Goal: Task Accomplishment & Management: Understand process/instructions

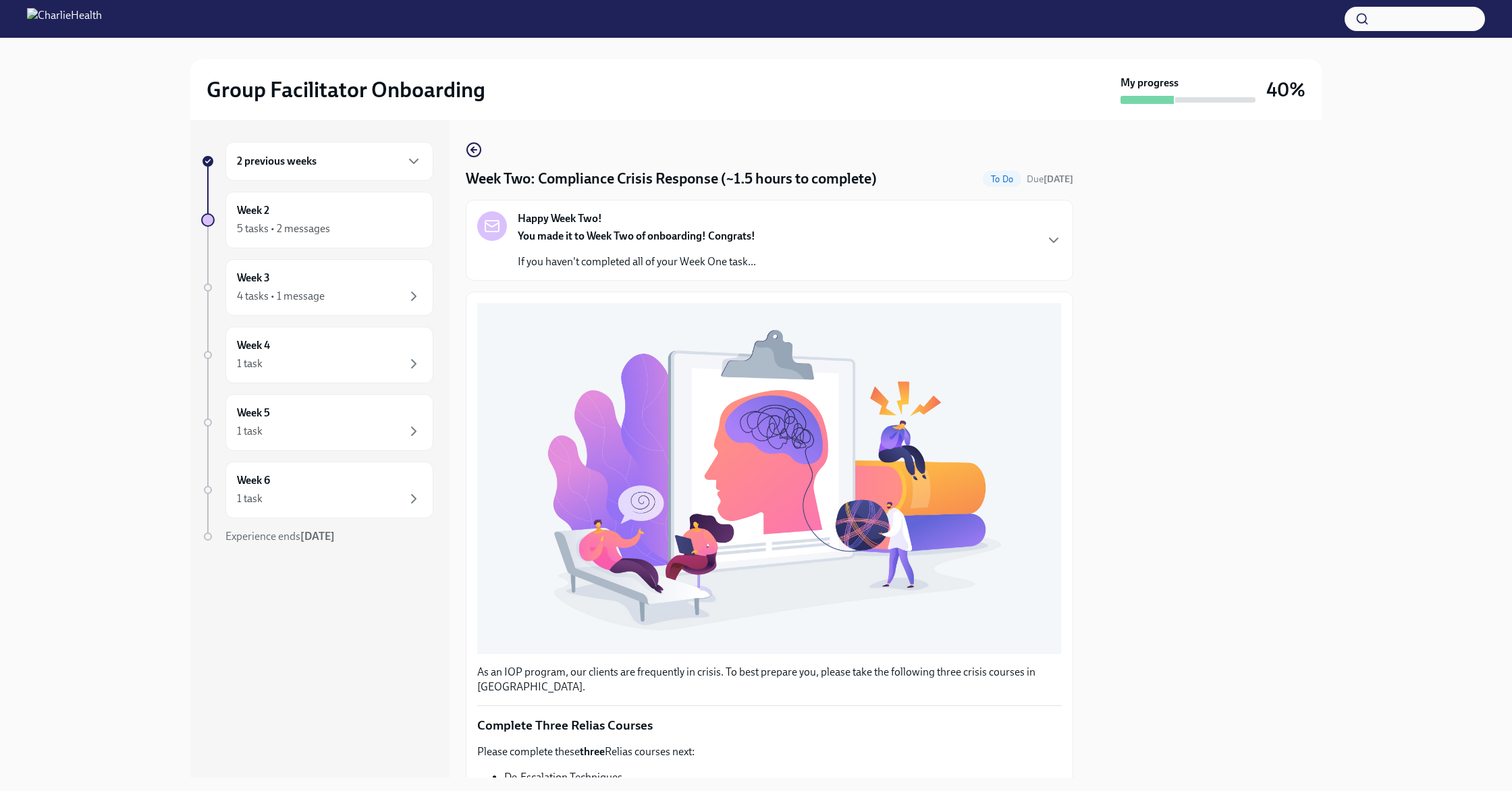
scroll to position [234, 0]
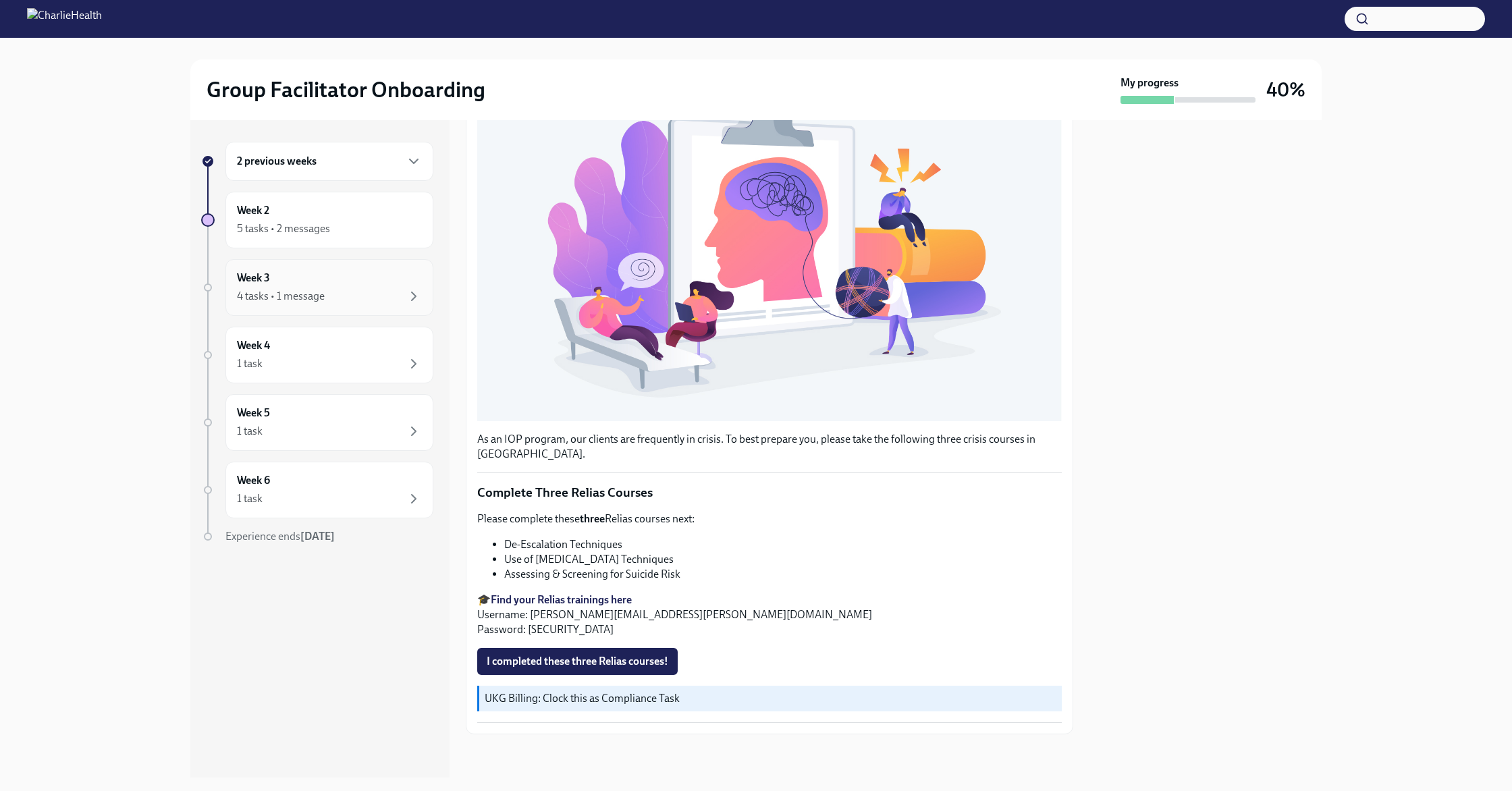
click at [352, 296] on div "4 tasks • 1 message" at bounding box center [329, 296] width 185 height 16
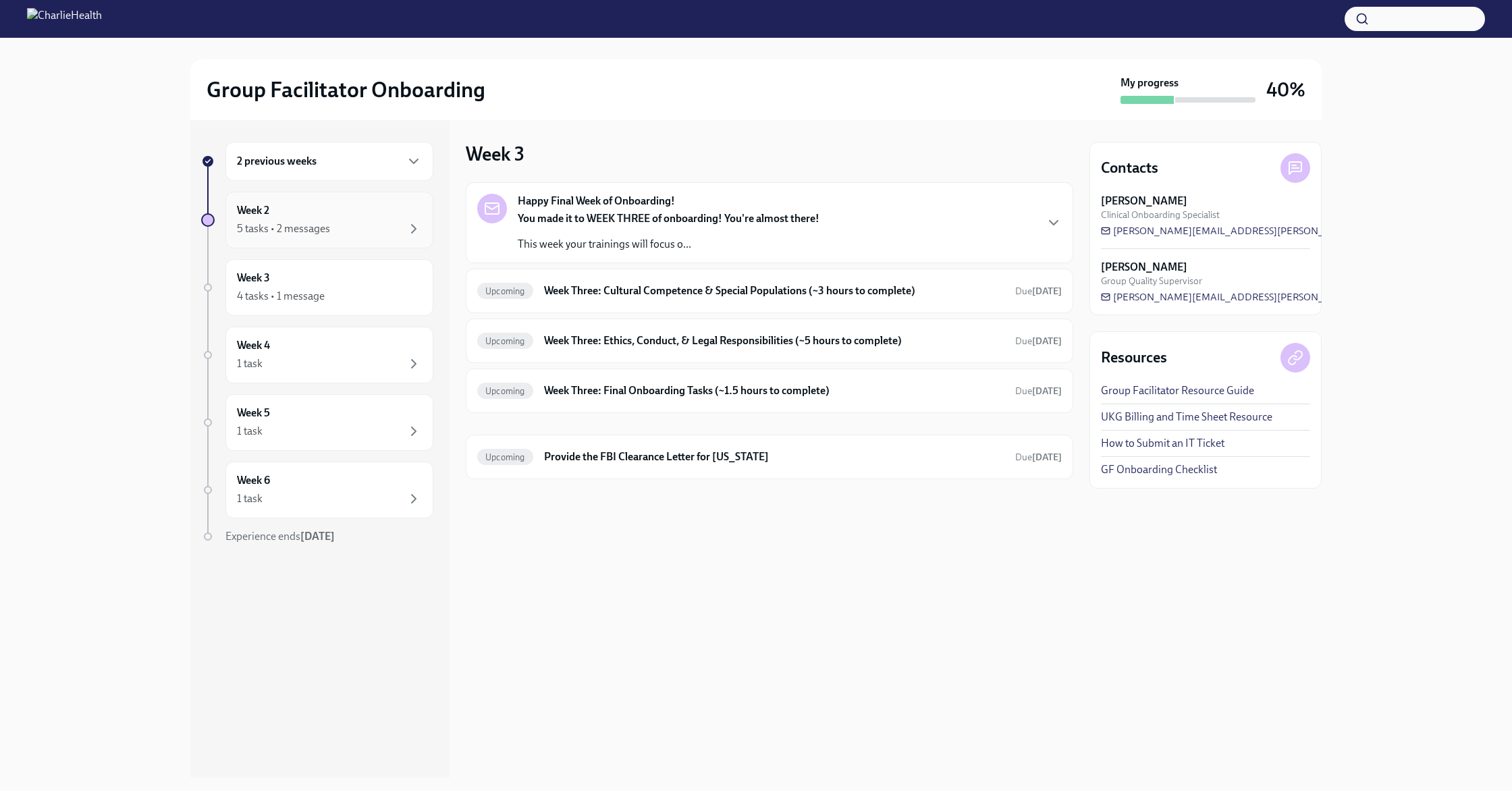
click at [312, 222] on div "5 tasks • 2 messages" at bounding box center [283, 228] width 93 height 15
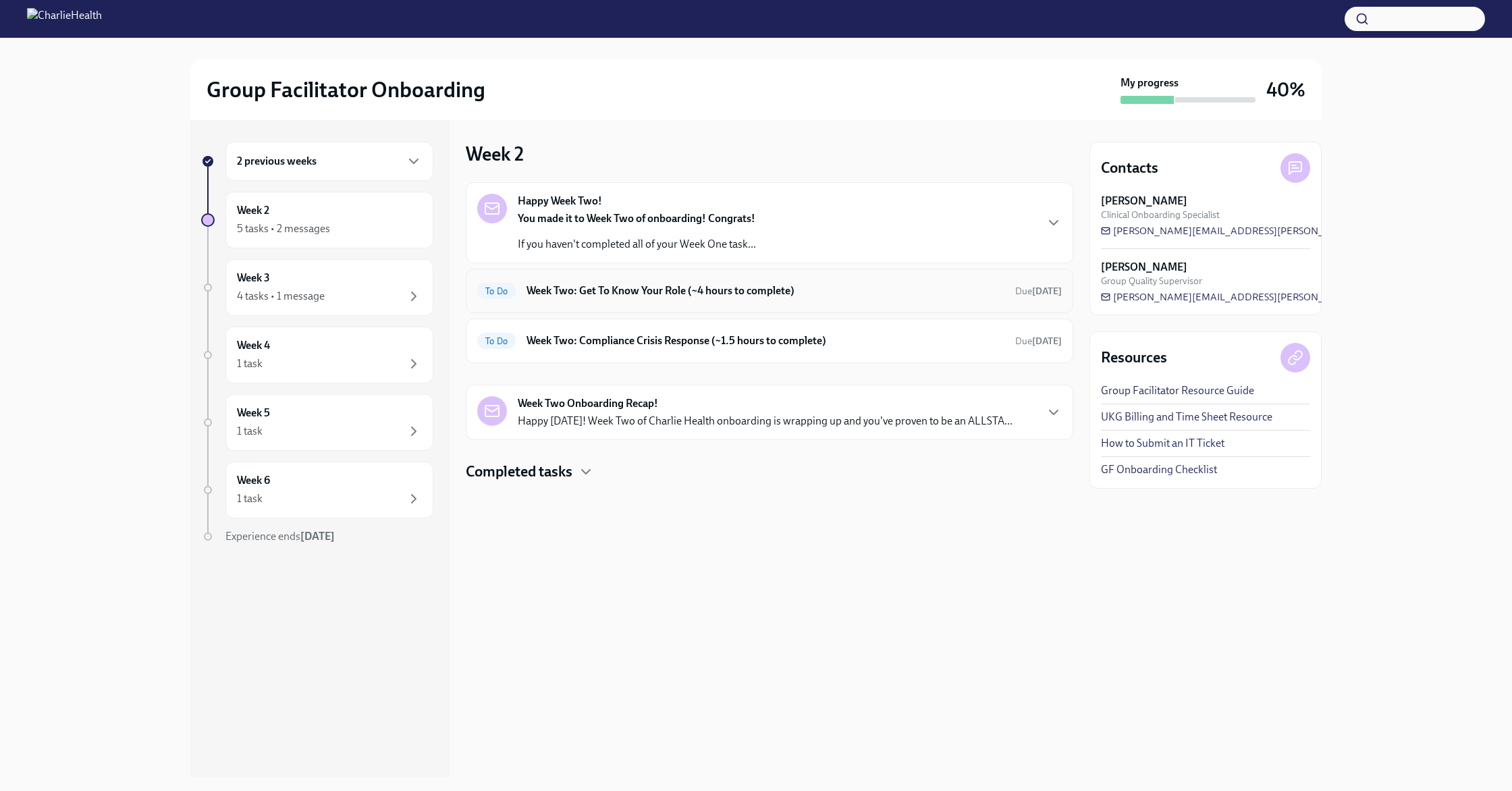
click at [657, 303] on div "To Do Week Two: Get To Know Your Role (~4 hours to complete) Due [DATE]" at bounding box center [770, 291] width 608 height 45
click at [653, 291] on h6 "Week Two: Get To Know Your Role (~4 hours to complete)" at bounding box center [765, 290] width 477 height 15
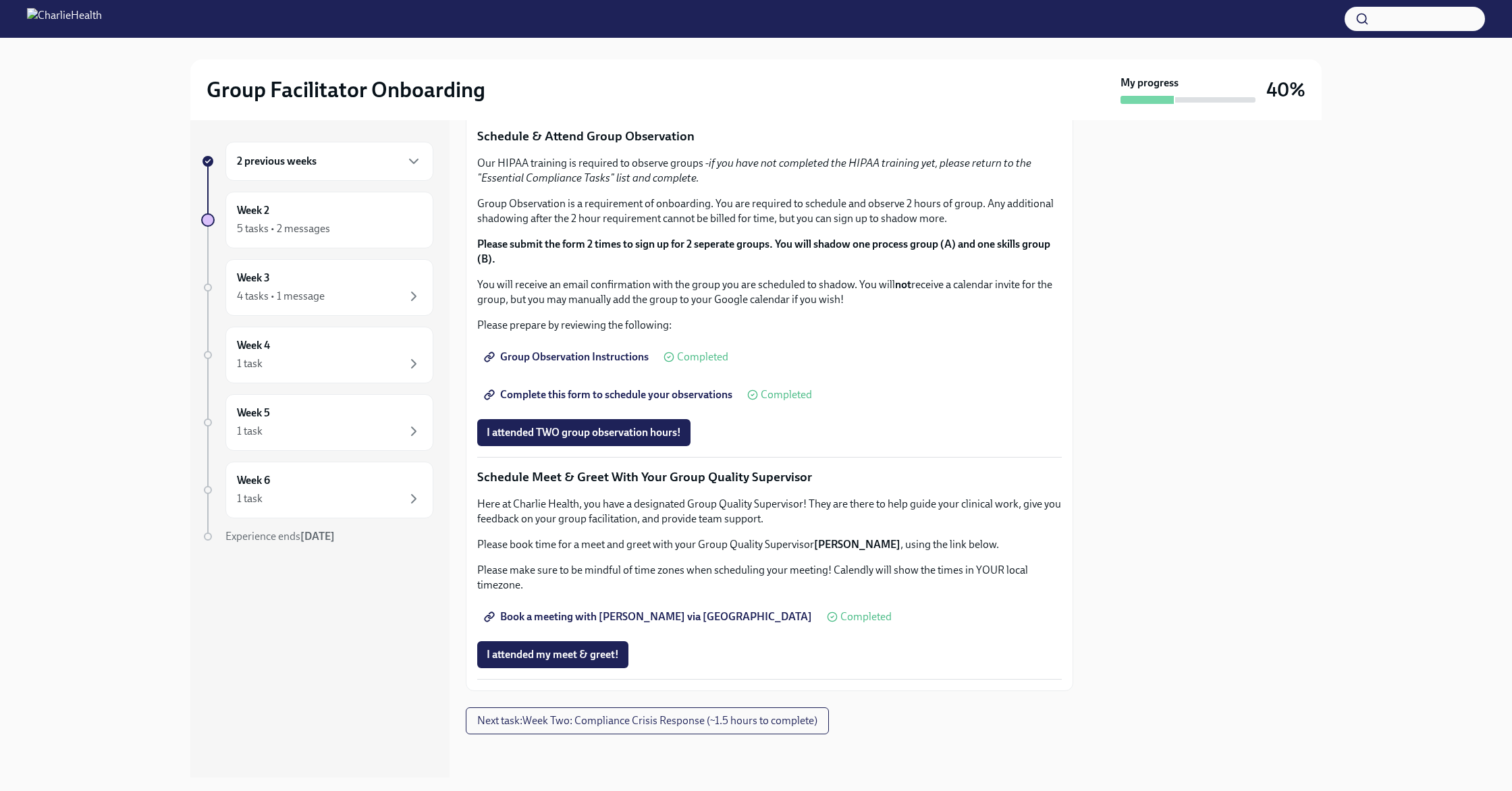
scroll to position [1053, 0]
click at [353, 214] on div "Week 2 5 tasks • 2 messages" at bounding box center [329, 219] width 185 height 34
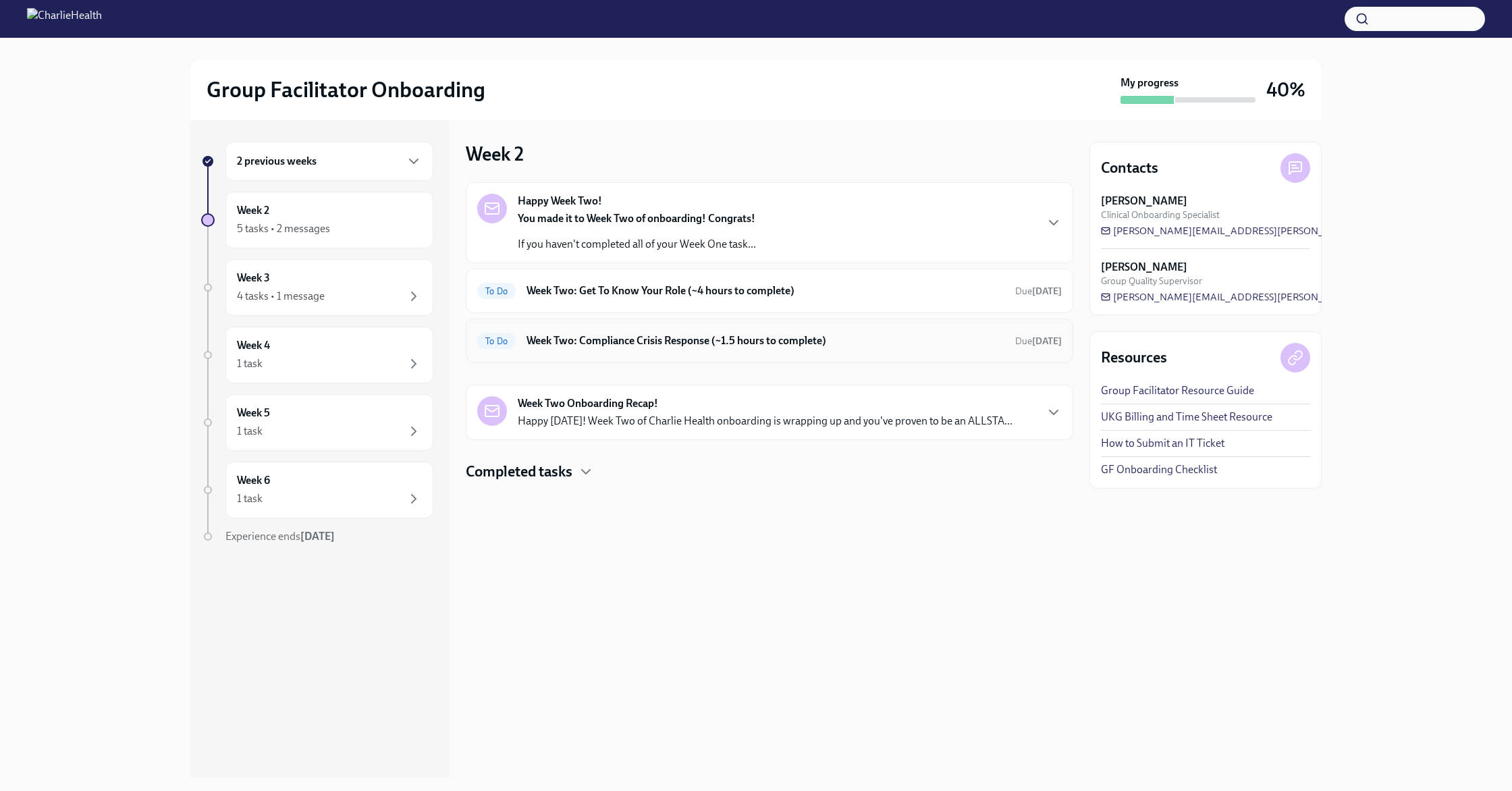
click at [655, 340] on h6 "Week Two: Compliance Crisis Response (~1.5 hours to complete)" at bounding box center [765, 341] width 477 height 15
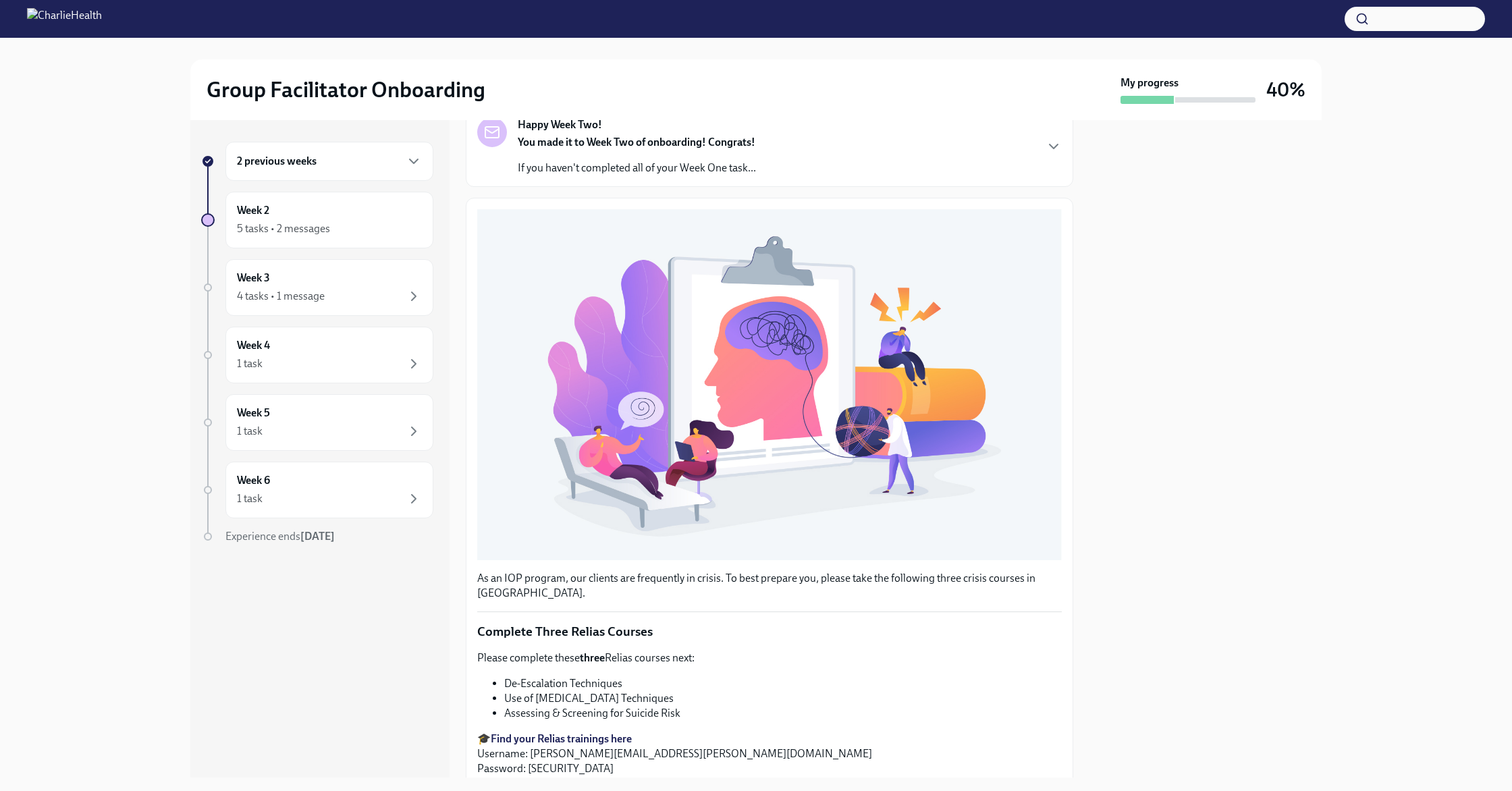
scroll to position [234, 0]
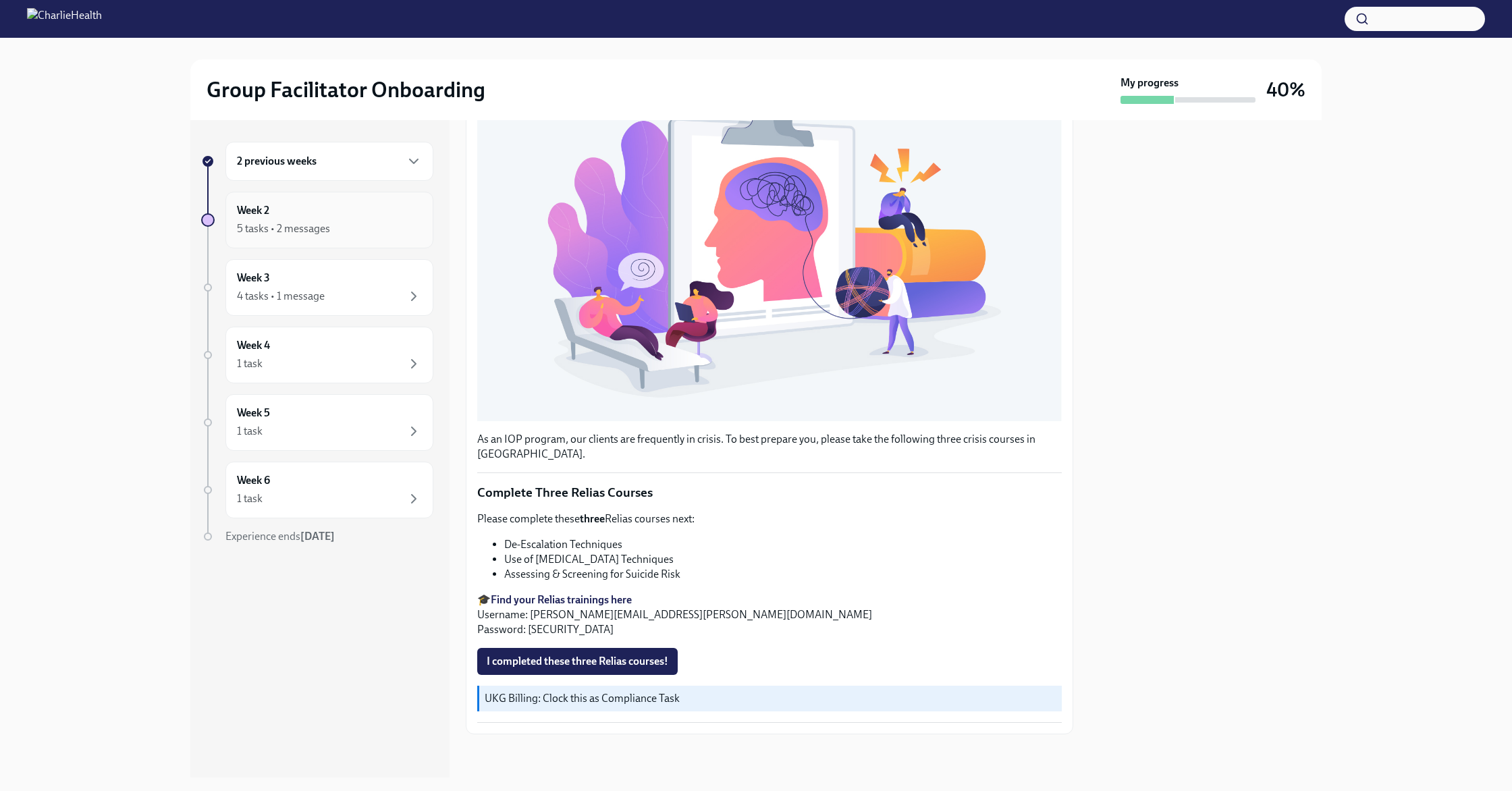
click at [366, 233] on div "5 tasks • 2 messages" at bounding box center [329, 228] width 185 height 16
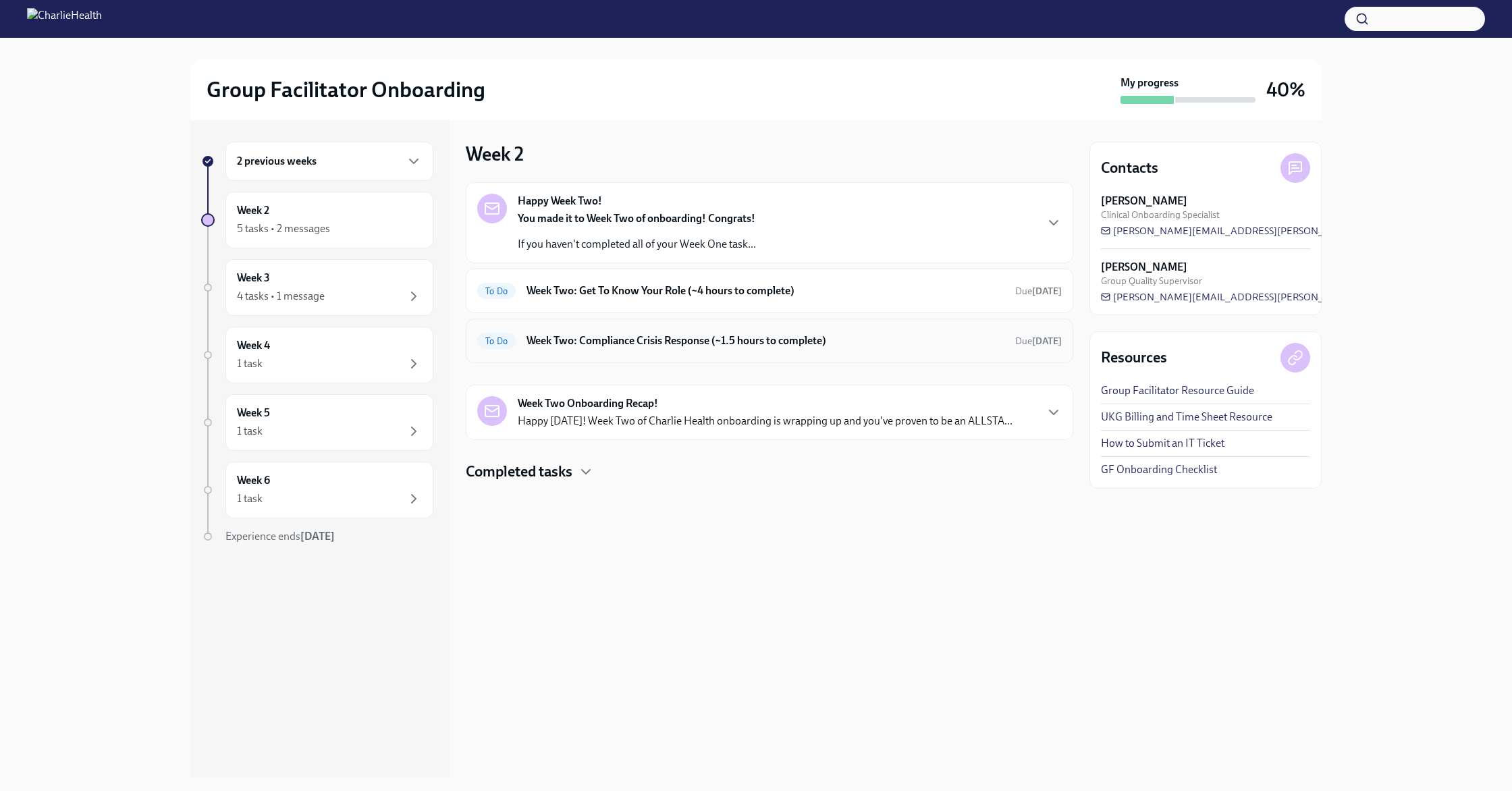
click at [652, 346] on h6 "Week Two: Compliance Crisis Response (~1.5 hours to complete)" at bounding box center [765, 341] width 477 height 15
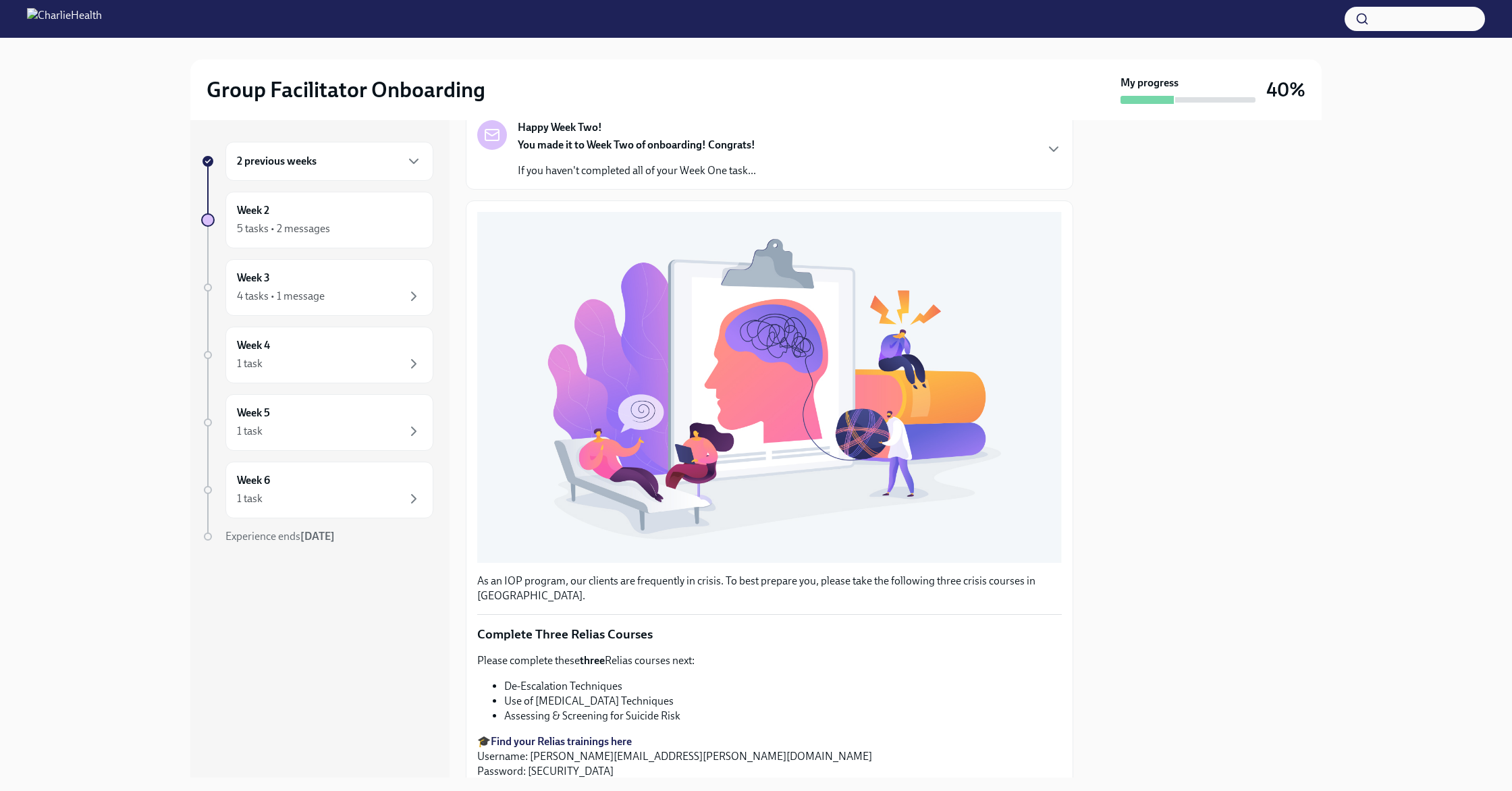
scroll to position [234, 0]
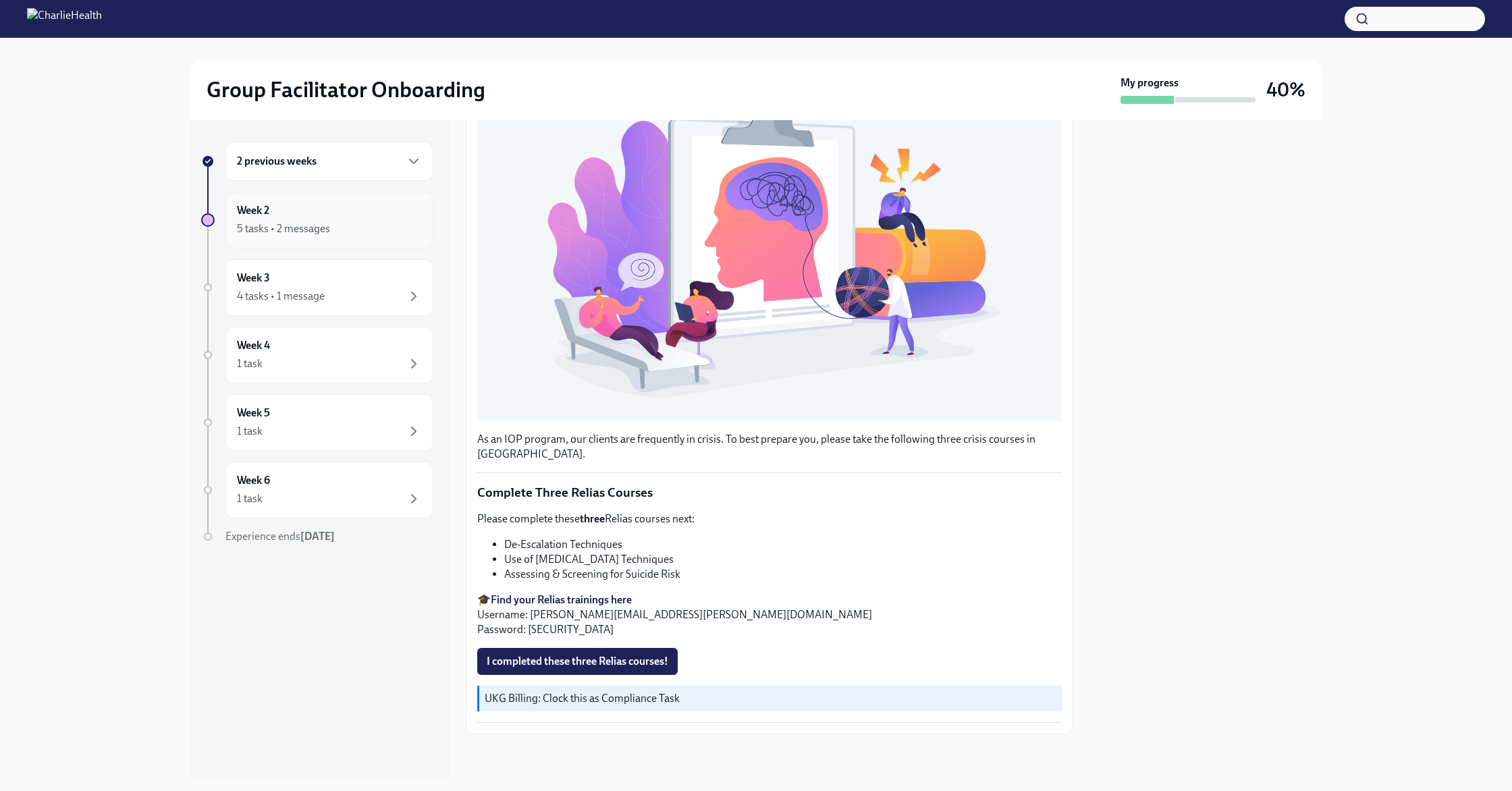
click at [294, 221] on div "5 tasks • 2 messages" at bounding box center [283, 228] width 93 height 15
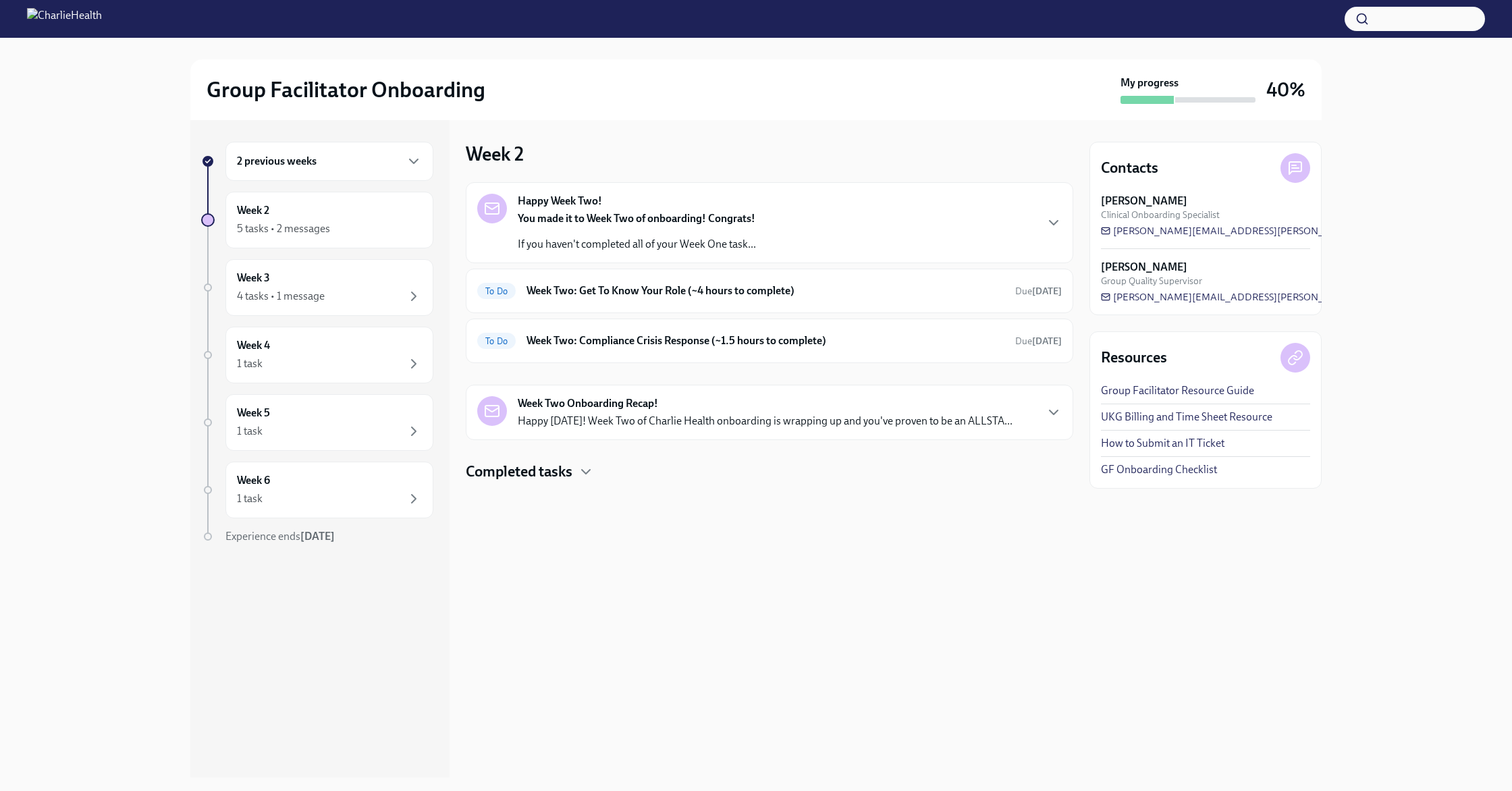
click at [716, 408] on div "Week Two Onboarding Recap! Happy [DATE]! Week Two of Charlie Health onboarding …" at bounding box center [765, 412] width 495 height 32
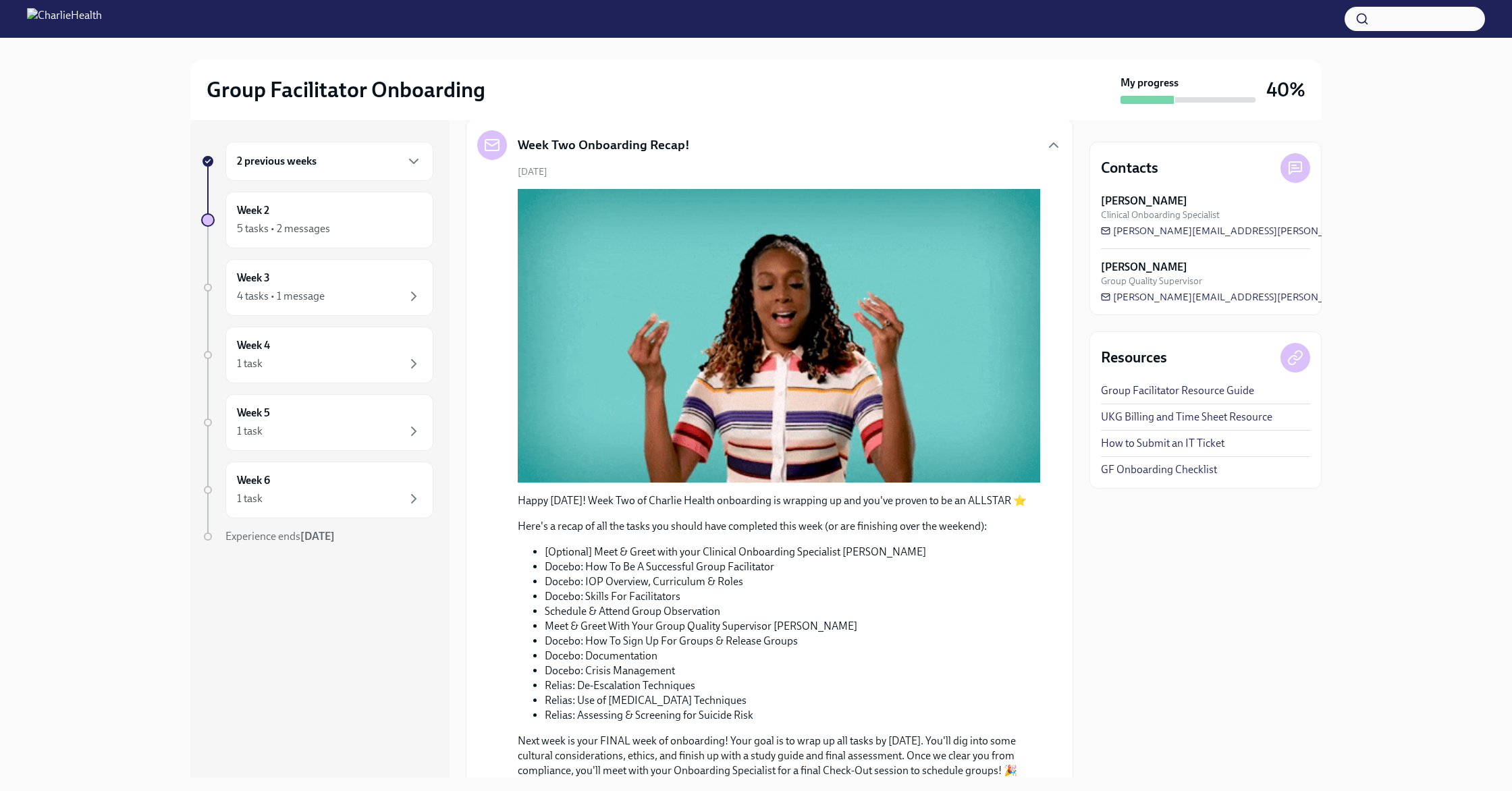
scroll to position [267, 0]
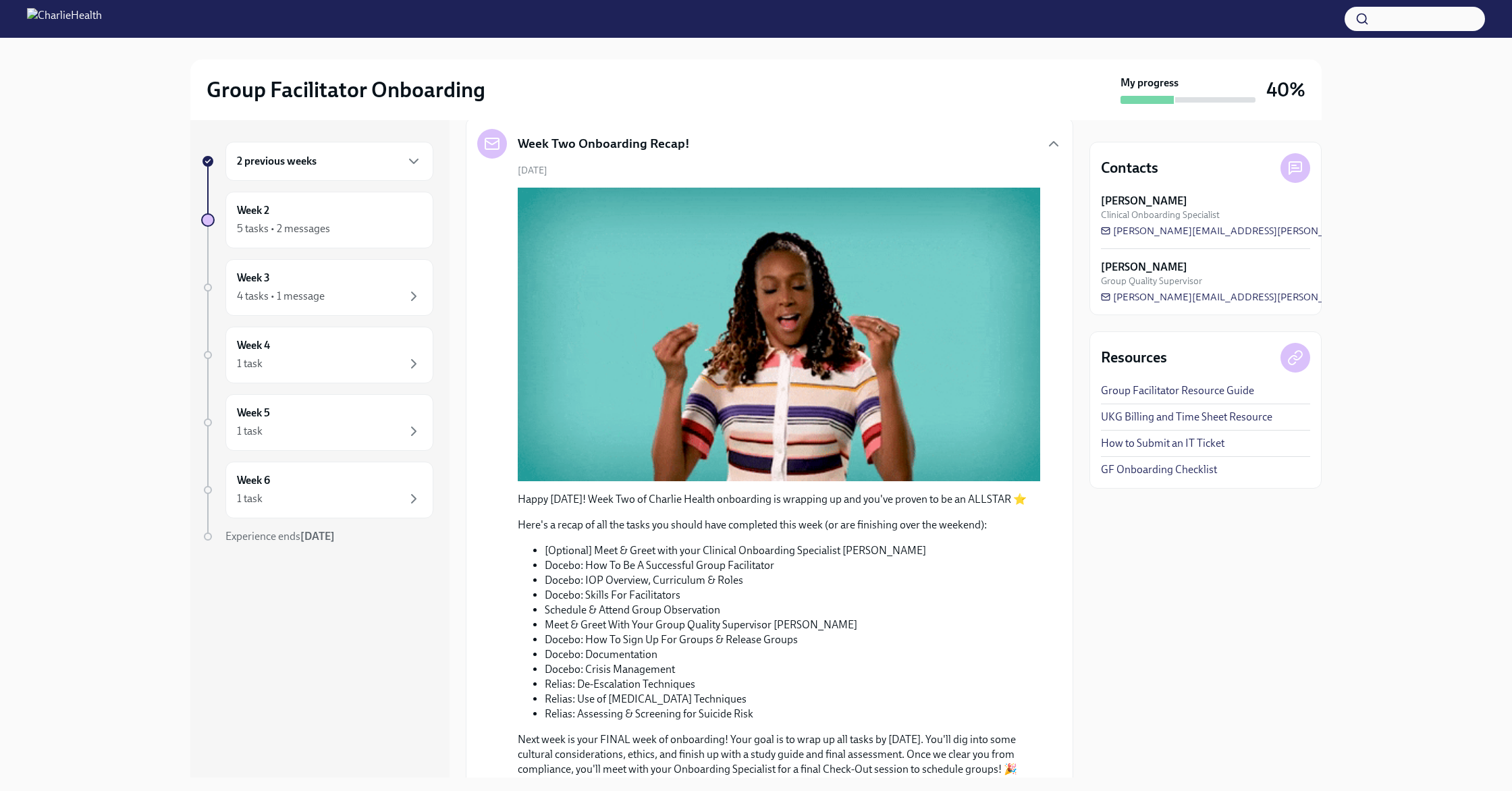
click at [702, 154] on div "Week Two Onboarding Recap!" at bounding box center [770, 144] width 584 height 30
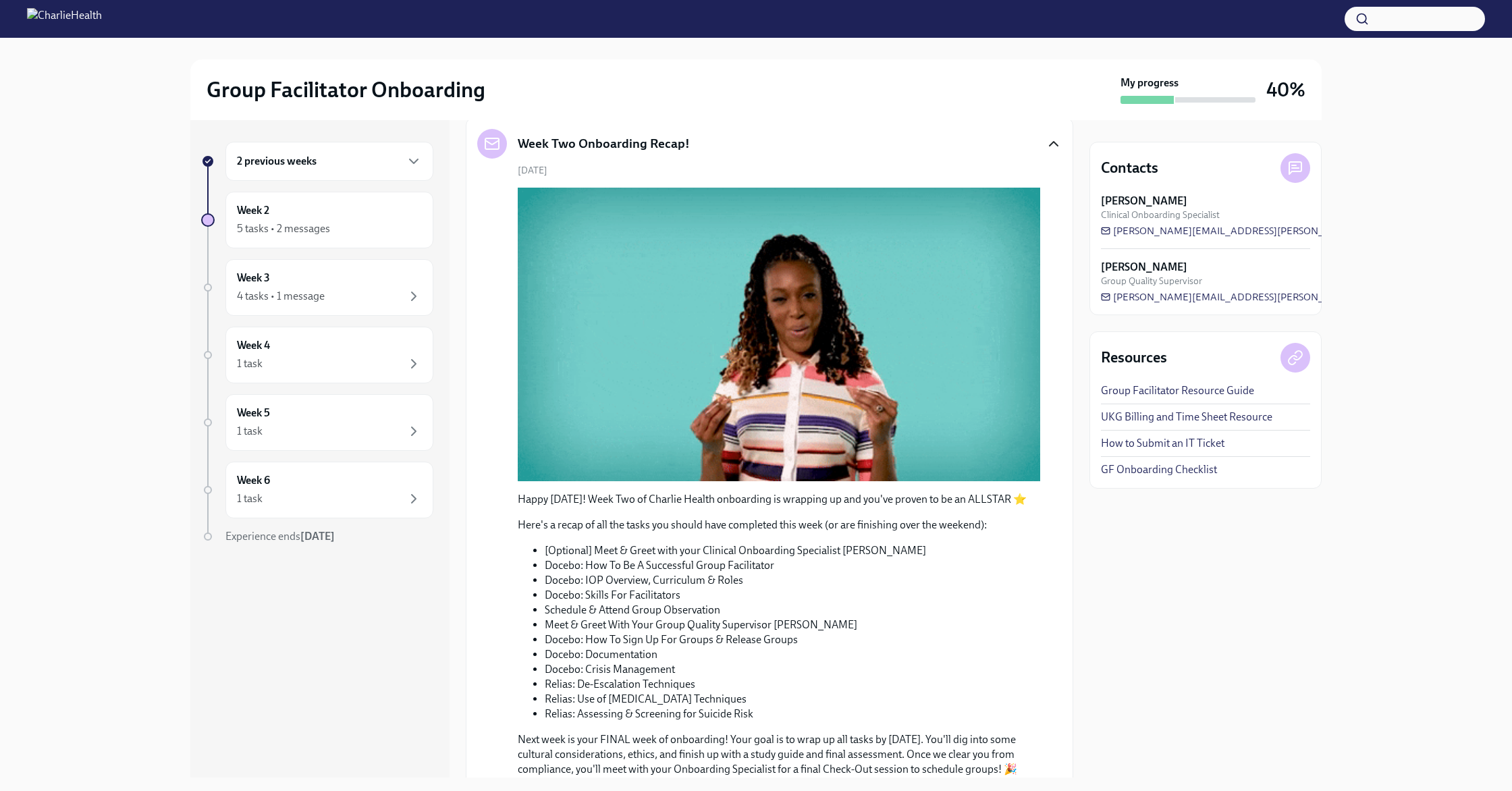
click at [1057, 146] on icon "button" at bounding box center [1053, 144] width 8 height 4
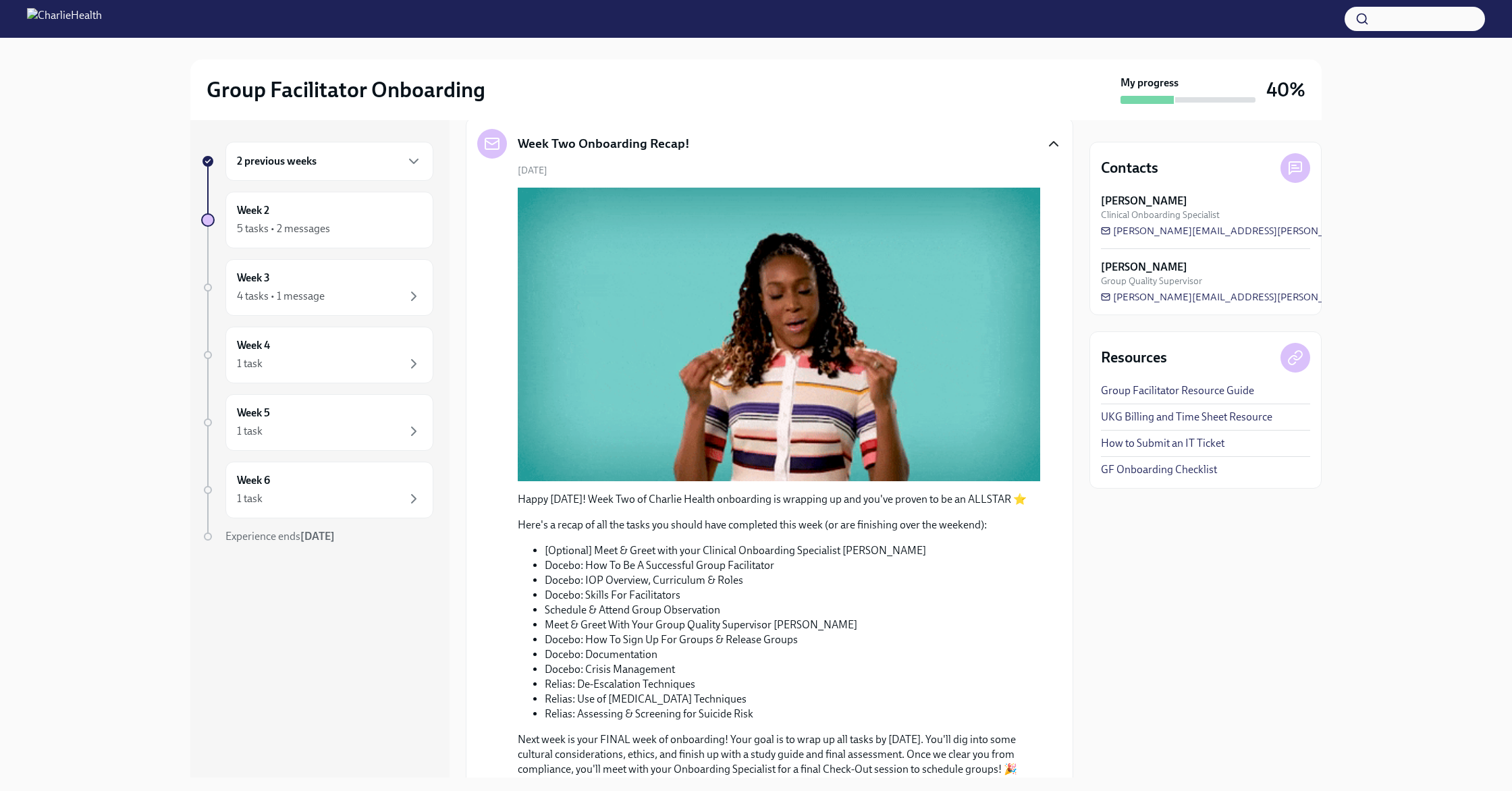
scroll to position [0, 0]
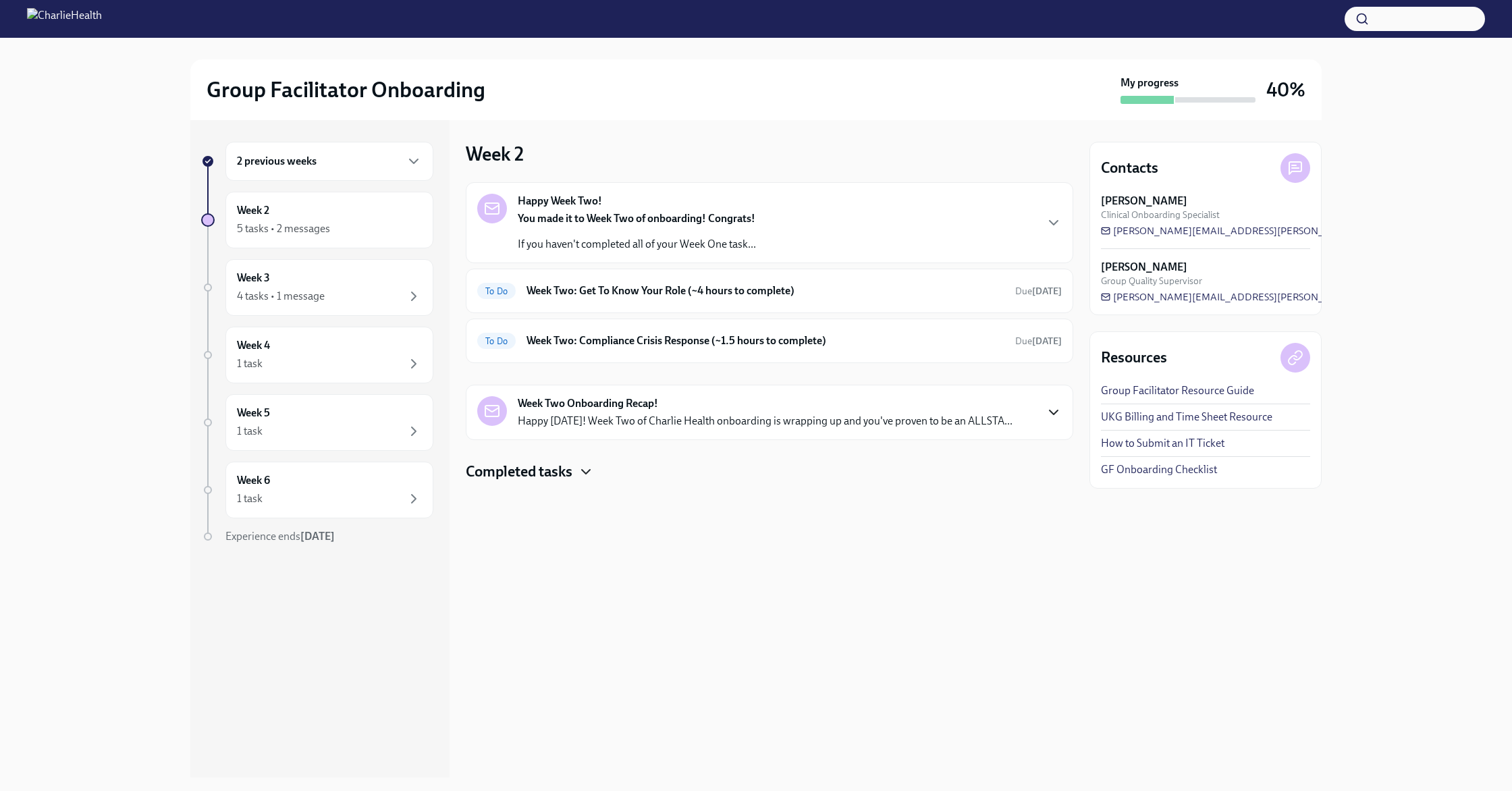
click at [583, 466] on icon "button" at bounding box center [585, 472] width 16 height 16
